Goal: Task Accomplishment & Management: Use online tool/utility

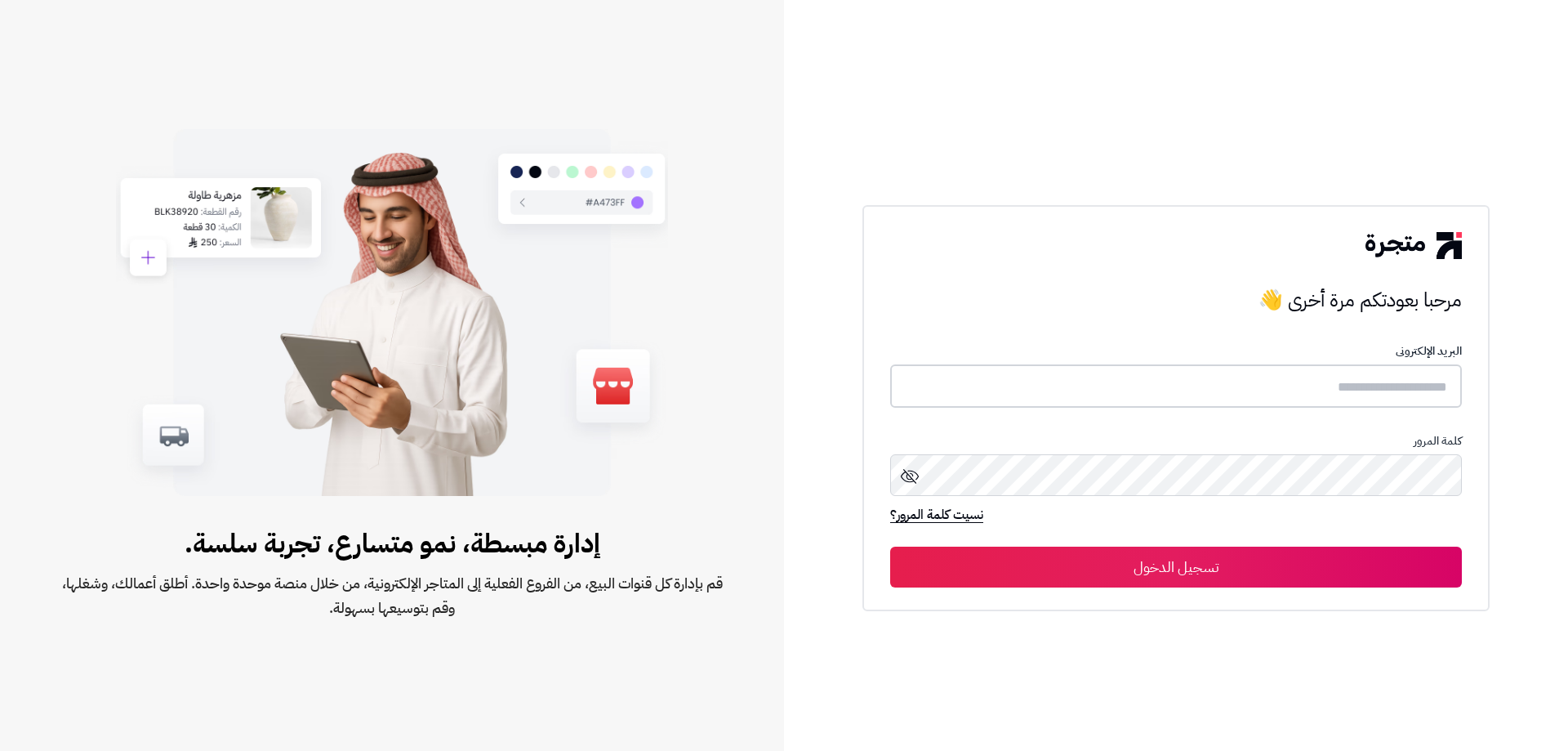
click at [1426, 392] on input "text" at bounding box center [1176, 386] width 572 height 43
type input "*"
paste input "**********"
type input "**********"
click at [1213, 578] on button "تسجيل الدخول" at bounding box center [1176, 566] width 572 height 41
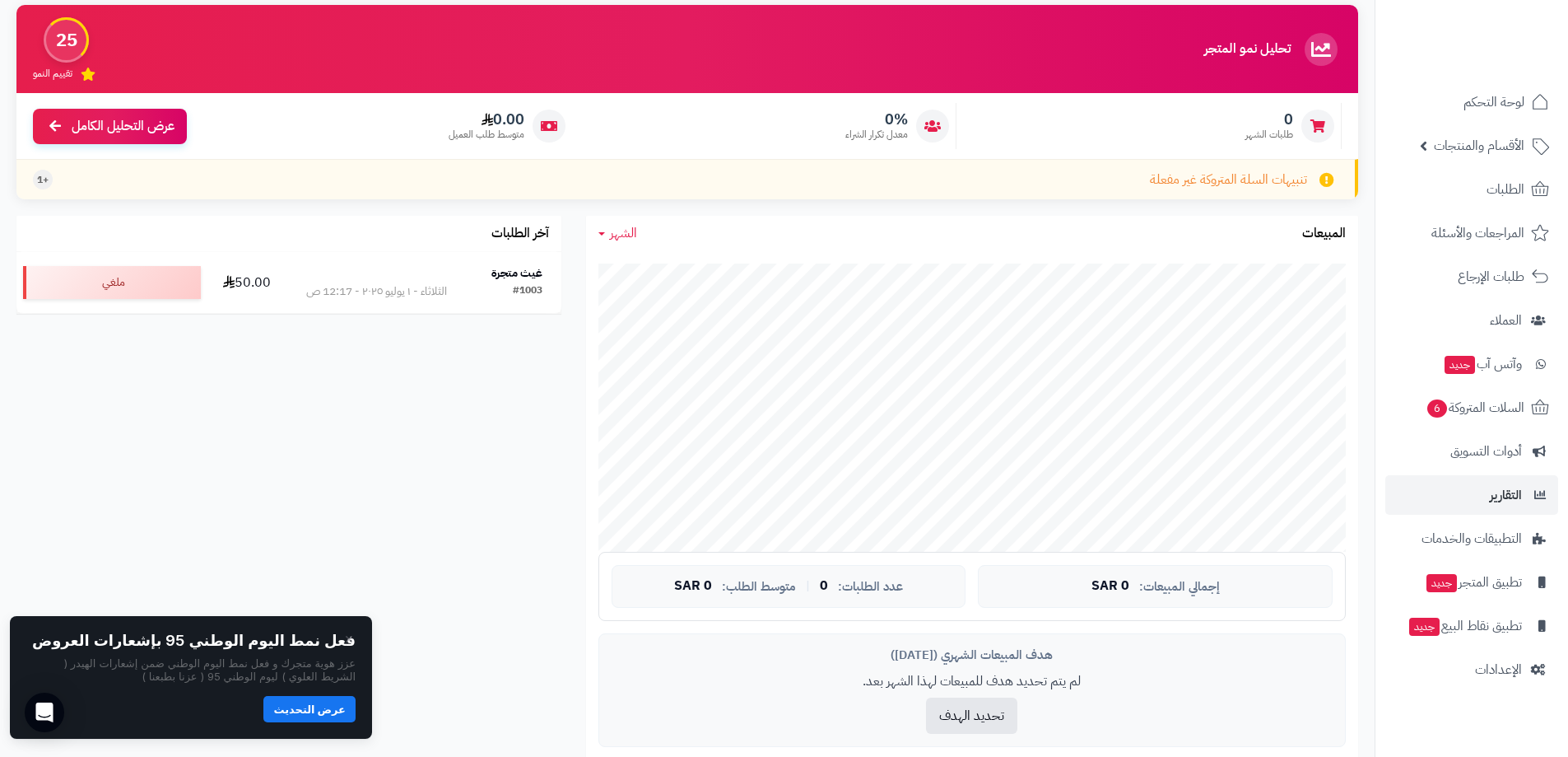
scroll to position [165, 0]
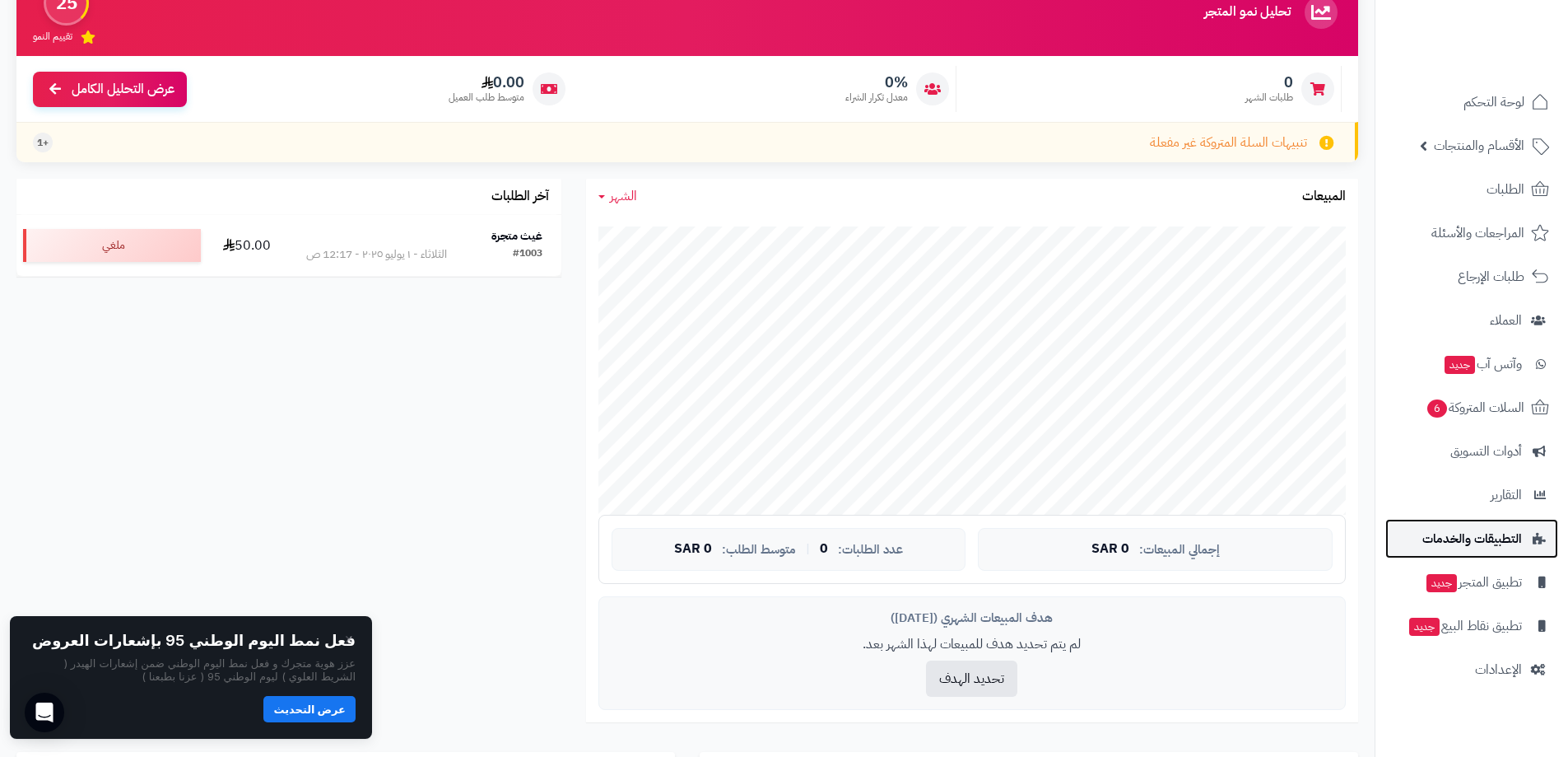
click at [1527, 557] on link "التطبيقات والخدمات" at bounding box center [1472, 539] width 173 height 40
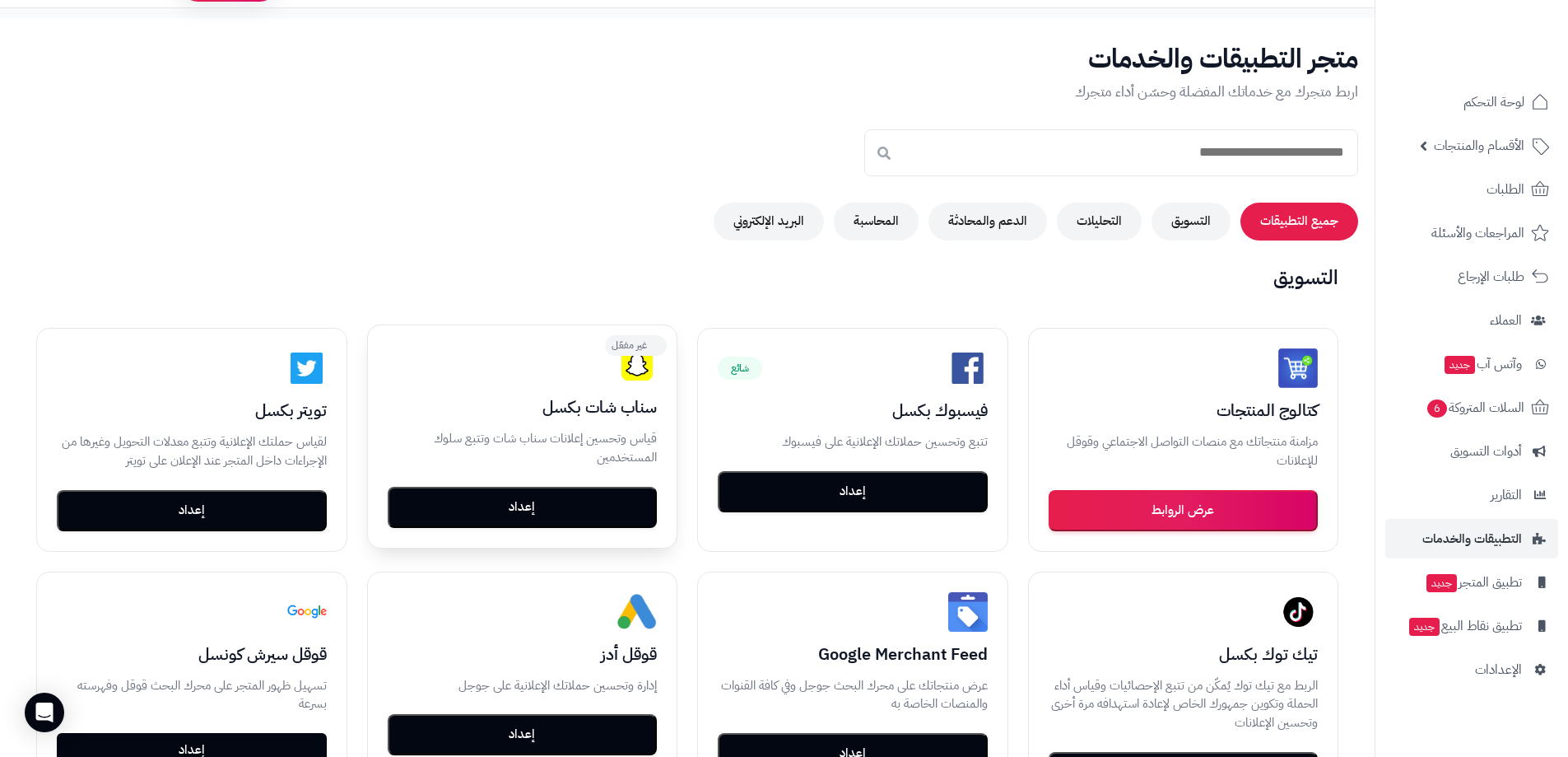
scroll to position [82, 0]
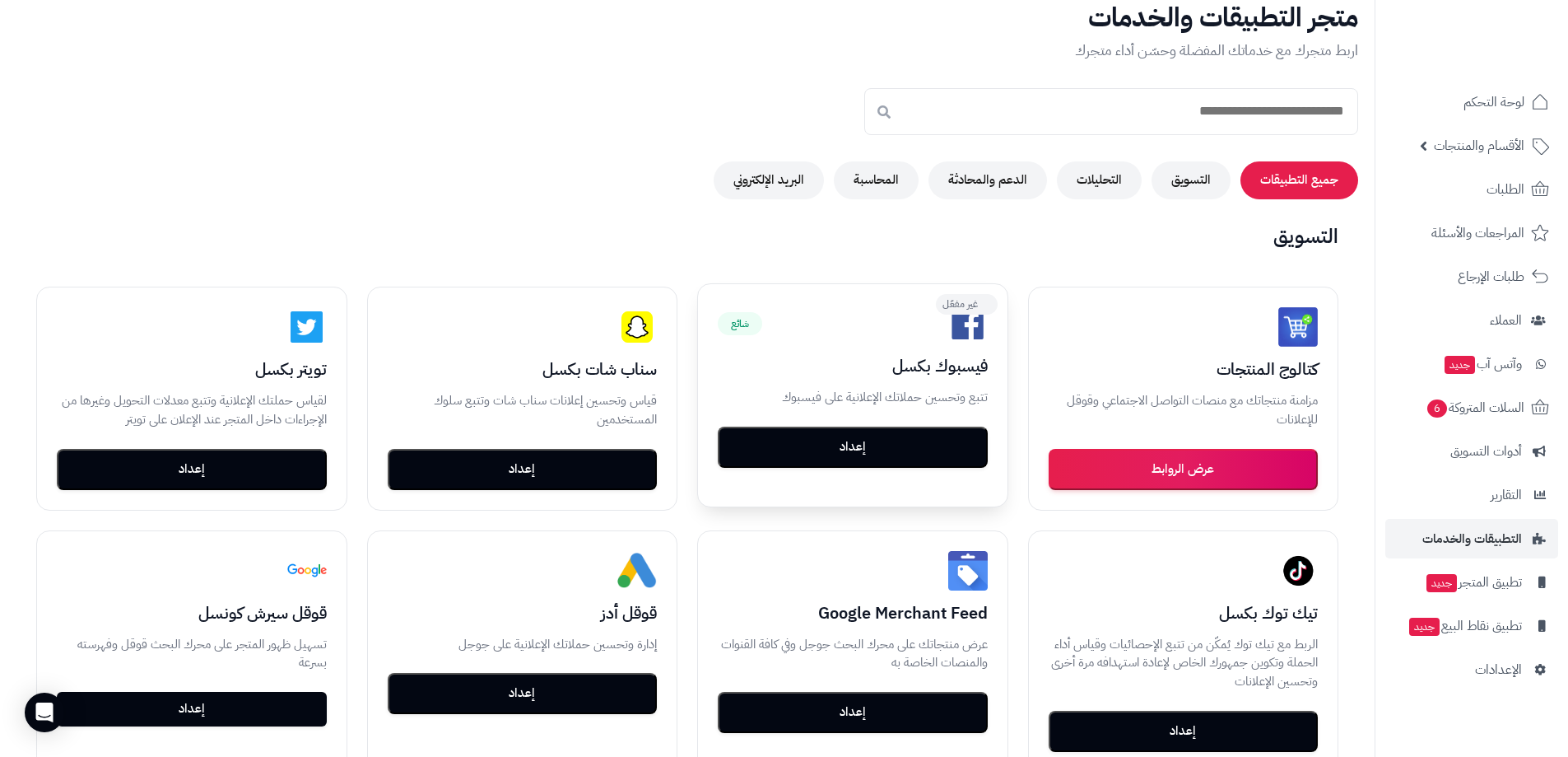
click at [802, 341] on div "شائع غير مفعّل" at bounding box center [853, 324] width 270 height 40
click at [843, 450] on button "إعداد" at bounding box center [853, 446] width 270 height 41
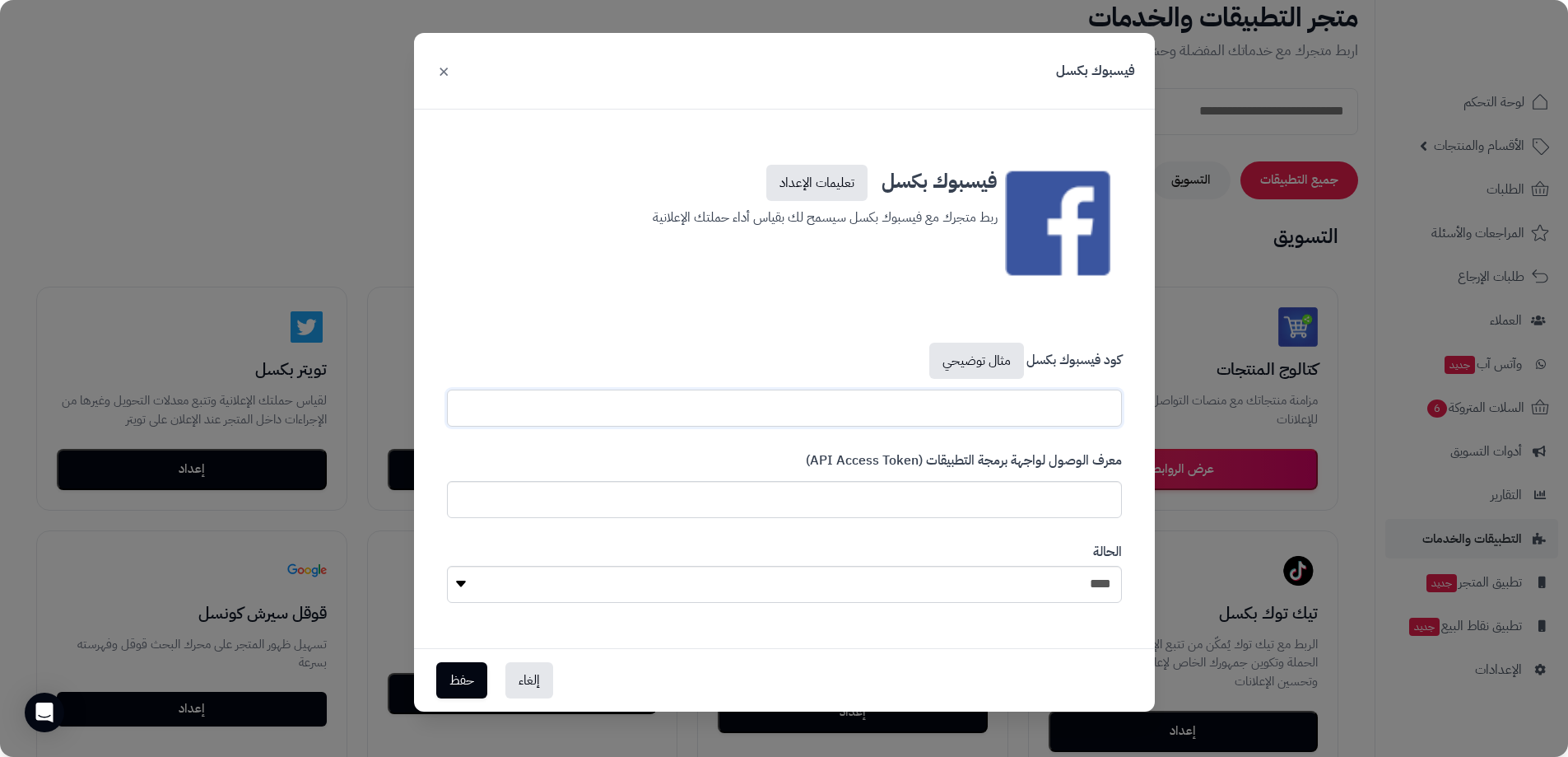
click at [1070, 394] on input "text" at bounding box center [785, 408] width 675 height 37
click at [1091, 511] on input "text" at bounding box center [785, 499] width 675 height 37
